Goal: Task Accomplishment & Management: Use online tool/utility

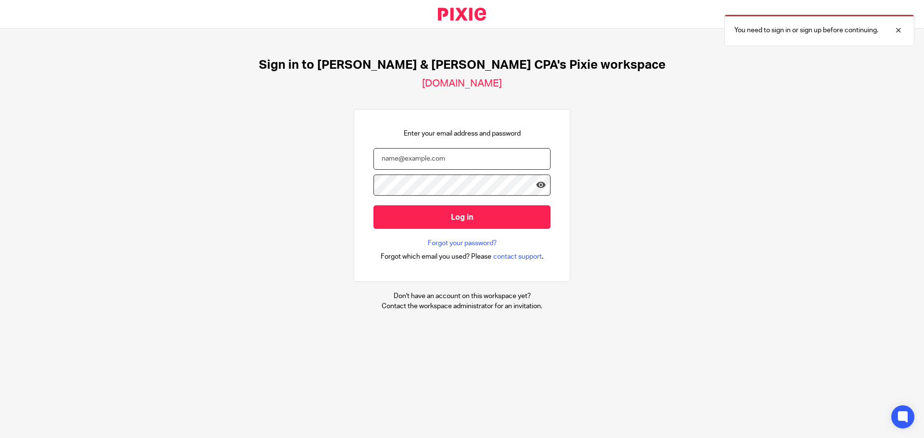
click at [408, 161] on input "email" at bounding box center [461, 159] width 177 height 22
type input "andrew@johnscreekcpa.com"
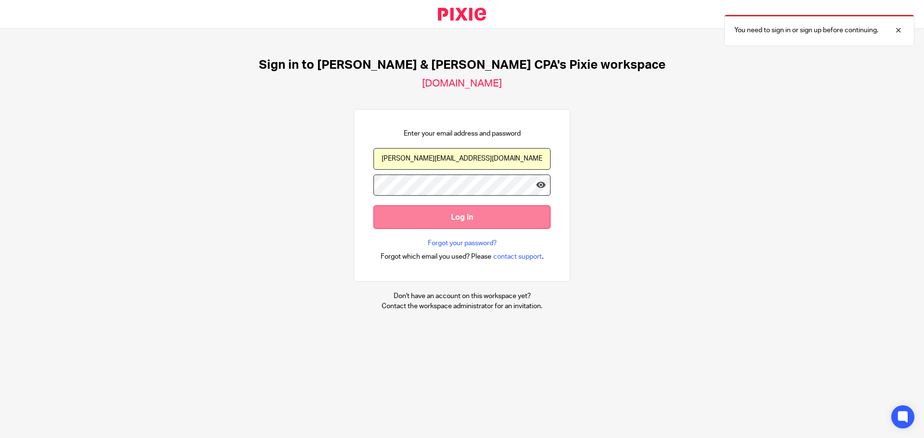
click at [435, 221] on input "Log in" at bounding box center [461, 218] width 177 height 24
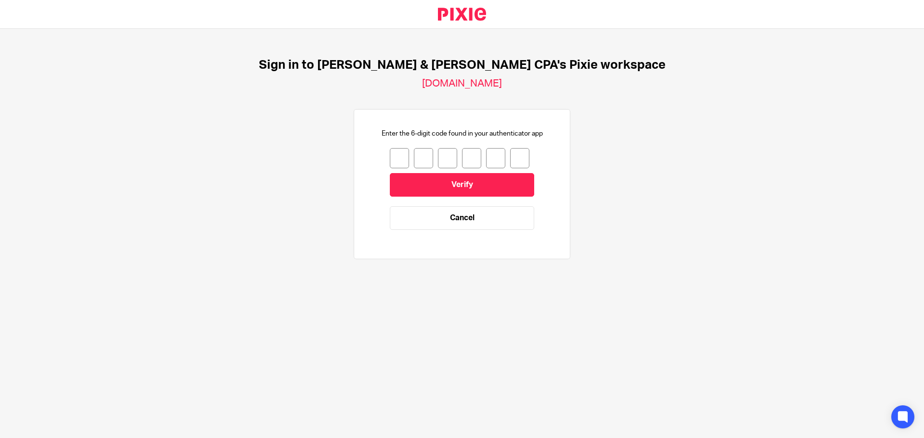
click at [395, 158] on input "number" at bounding box center [399, 158] width 19 height 20
type input "3"
type input "7"
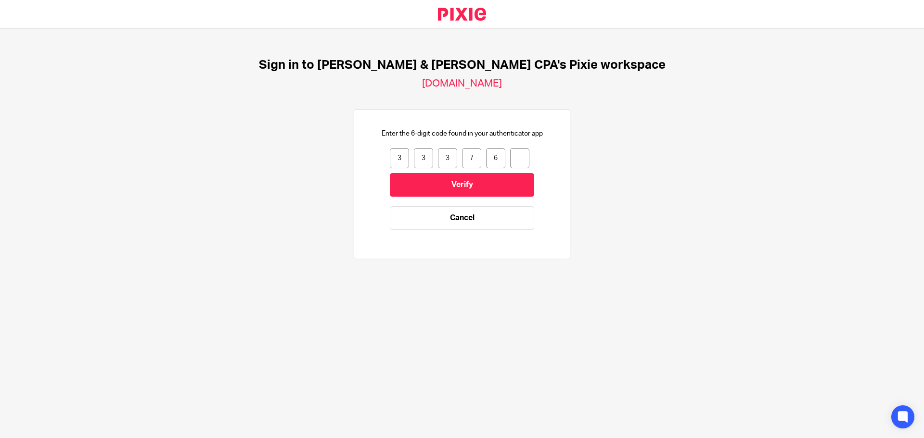
drag, startPoint x: 485, startPoint y: 159, endPoint x: 494, endPoint y: 160, distance: 9.2
click at [494, 160] on div "3 3 3 7 6" at bounding box center [462, 158] width 144 height 20
type input "9"
type input "6"
click at [455, 185] on input "Verify" at bounding box center [462, 185] width 144 height 24
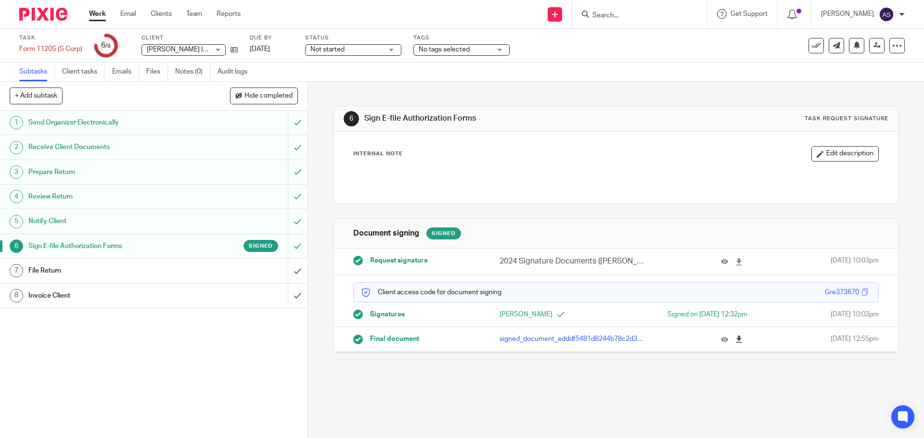
click at [735, 337] on icon at bounding box center [738, 339] width 7 height 7
